Goal: Answer question/provide support: Share knowledge or assist other users

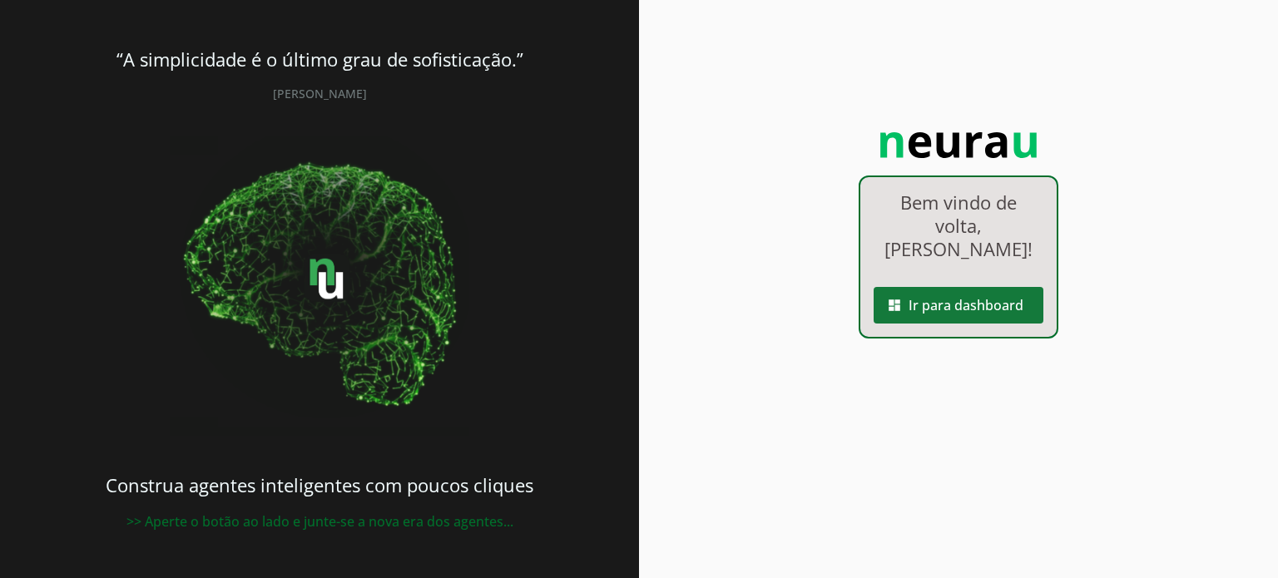
click at [929, 285] on span at bounding box center [959, 305] width 170 height 40
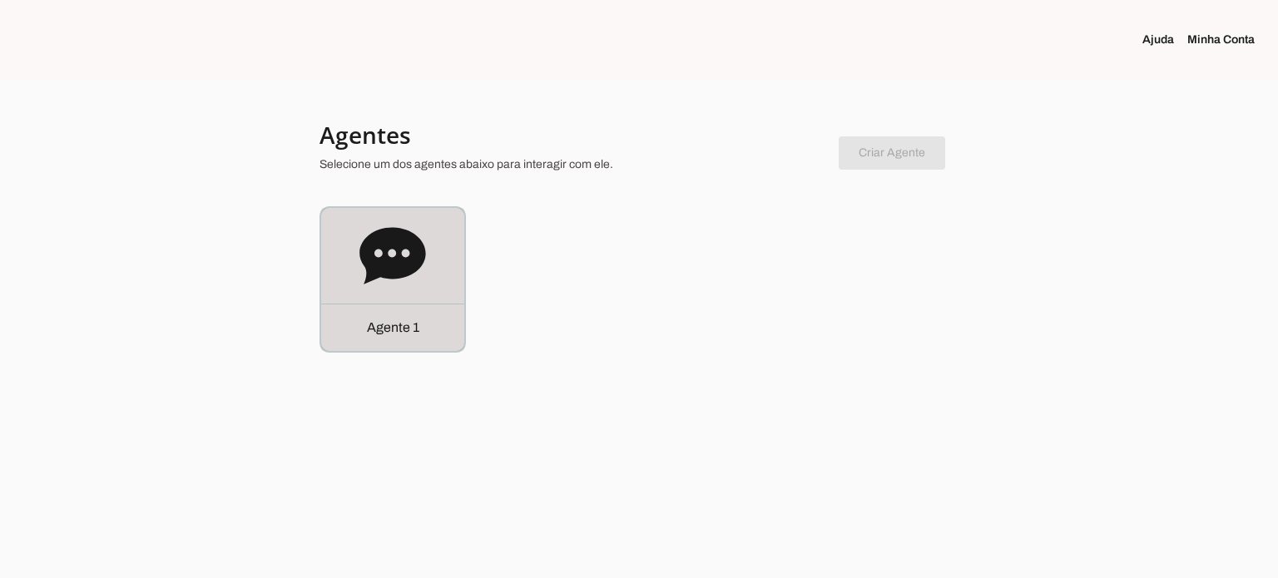
click at [406, 262] on icon at bounding box center [392, 255] width 66 height 57
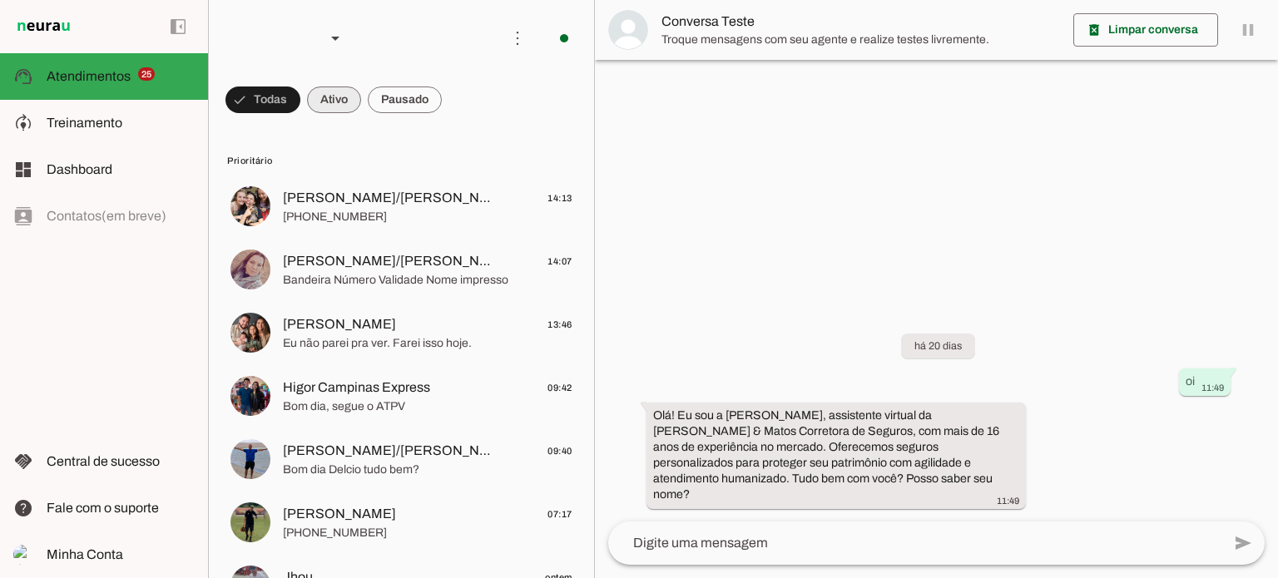
click at [335, 90] on span at bounding box center [334, 100] width 54 height 40
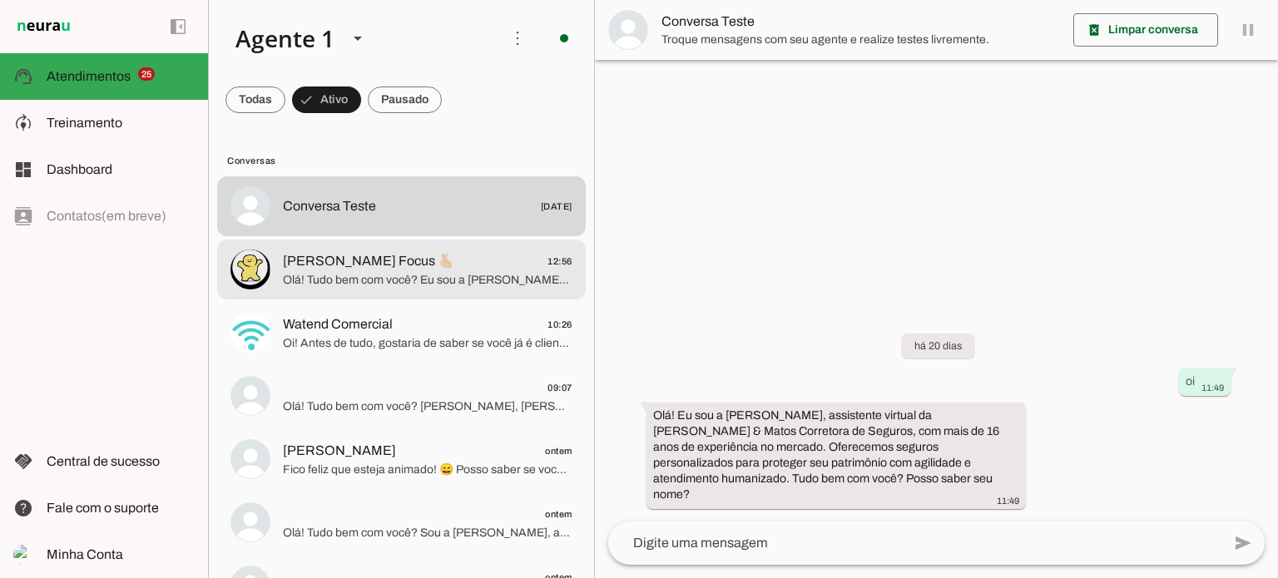
click at [366, 270] on span "[PERSON_NAME] Focus 🫰🏻" at bounding box center [368, 261] width 171 height 20
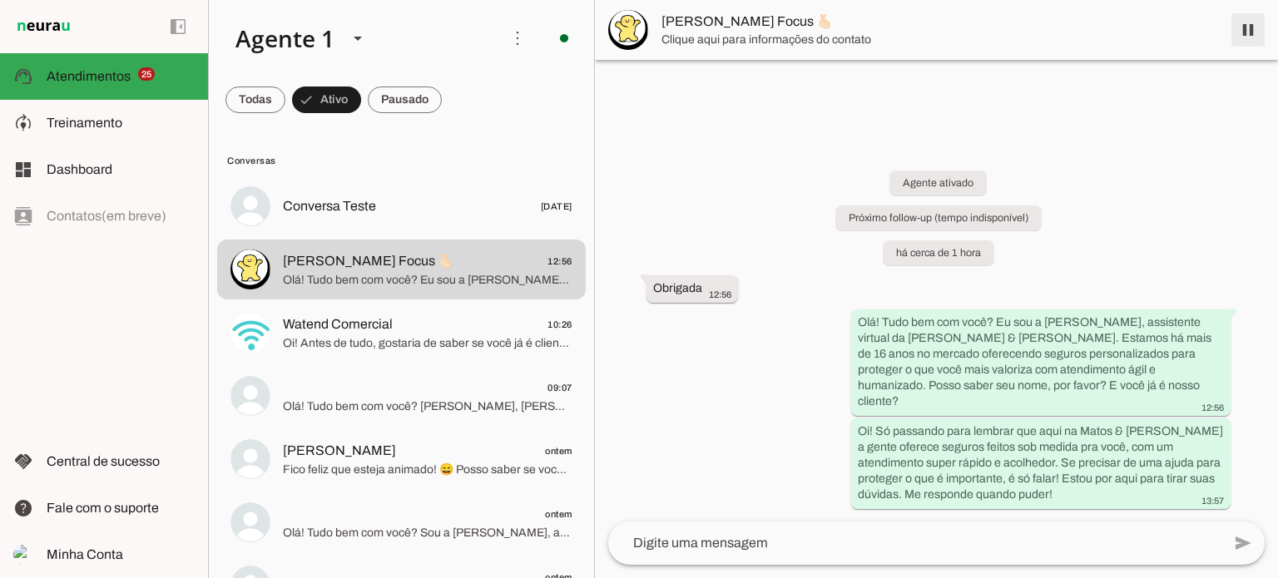
click at [1249, 27] on span at bounding box center [1248, 30] width 40 height 40
